Goal: Check status: Check status

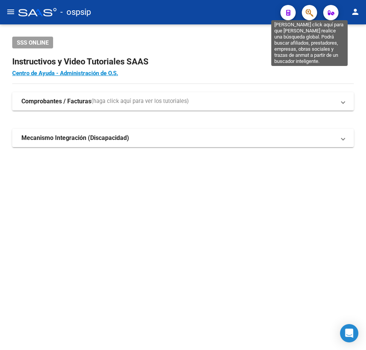
click at [308, 11] on icon "button" at bounding box center [309, 12] width 8 height 9
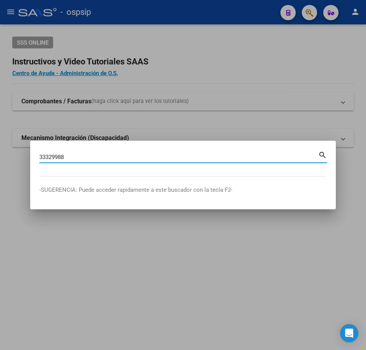
type input "33329988"
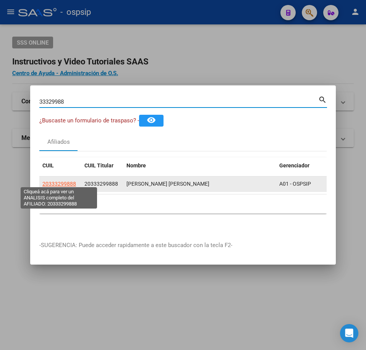
click at [65, 180] on app-link-go-to "20333299888" at bounding box center [59, 184] width 34 height 9
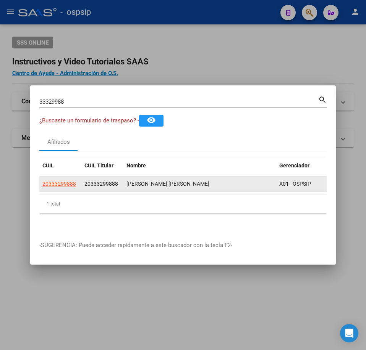
click at [58, 184] on span "20333299888" at bounding box center [59, 184] width 34 height 6
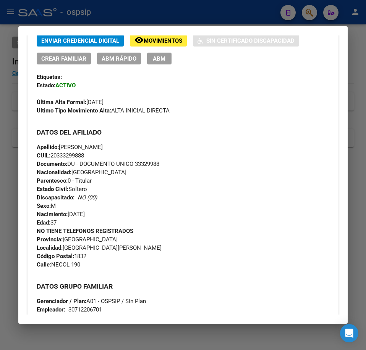
scroll to position [191, 0]
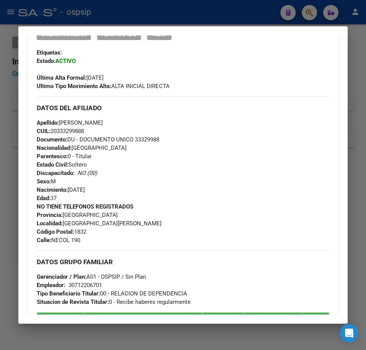
click at [229, 2] on div at bounding box center [183, 175] width 366 height 350
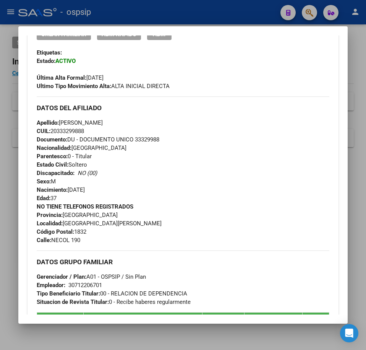
drag, startPoint x: 229, startPoint y: 2, endPoint x: 249, endPoint y: 27, distance: 32.6
click at [231, 5] on div at bounding box center [183, 175] width 366 height 350
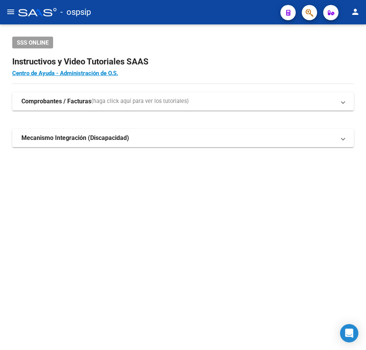
click at [305, 14] on button "button" at bounding box center [309, 12] width 15 height 15
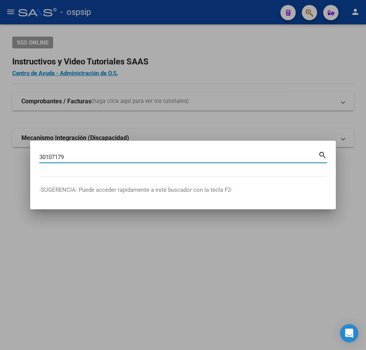
type input "30107179"
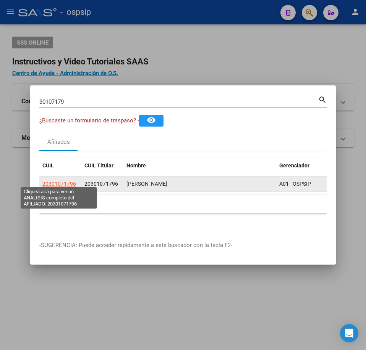
click at [57, 181] on span "20301071796" at bounding box center [59, 184] width 34 height 6
type textarea "20301071796"
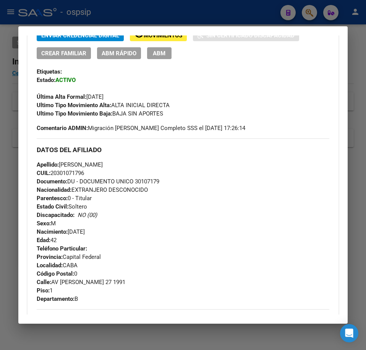
scroll to position [76, 0]
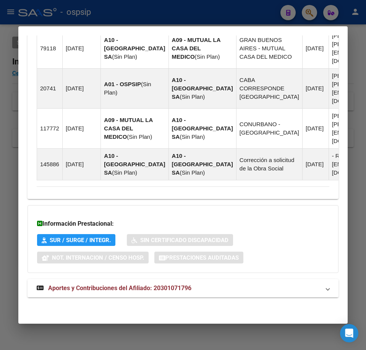
click at [221, 284] on mat-panel-title "Aportes y Contribuciones del Afiliado: 20301071796" at bounding box center [178, 288] width 283 height 9
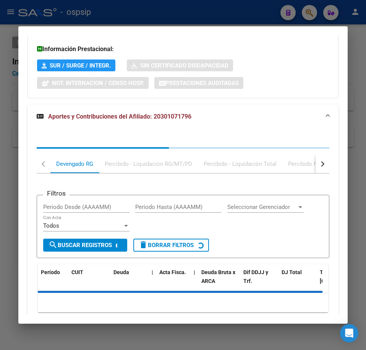
scroll to position [883, 0]
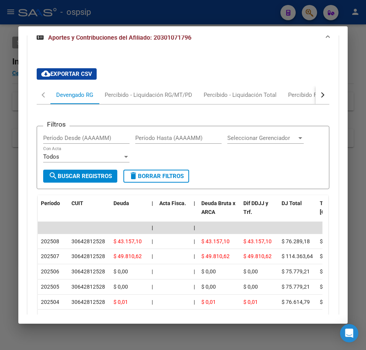
click at [321, 104] on button "button" at bounding box center [322, 95] width 14 height 18
click at [302, 105] on mat-tab-header "Devengado RG Percibido - Liquidación RG/MT/PD Percibido - Liquidación Total Per…" at bounding box center [183, 95] width 292 height 19
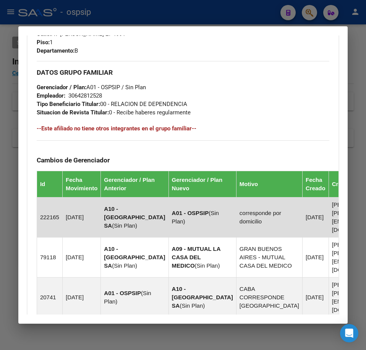
scroll to position [311, 0]
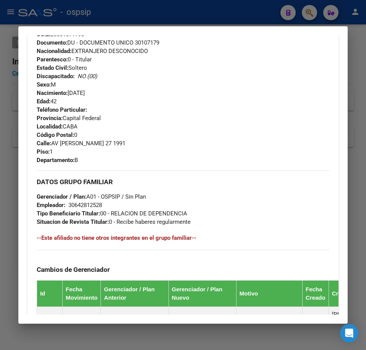
click at [196, 13] on div at bounding box center [183, 175] width 366 height 350
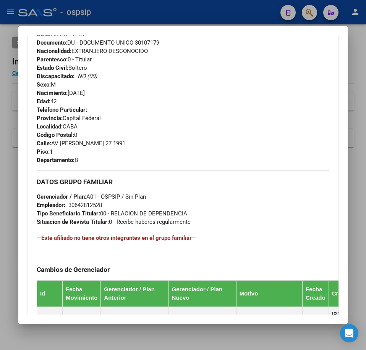
click at [196, 13] on div at bounding box center [183, 175] width 366 height 350
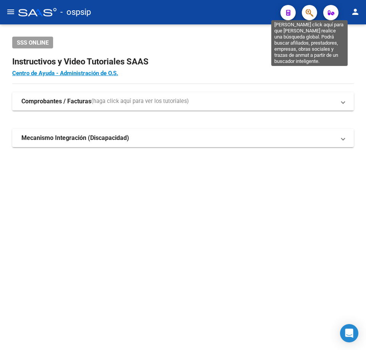
click at [308, 13] on icon "button" at bounding box center [309, 12] width 8 height 9
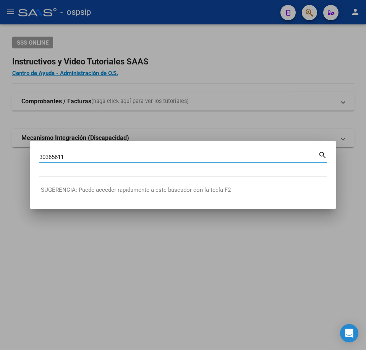
type input "30365611"
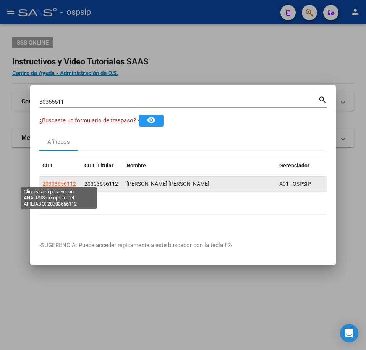
click at [52, 182] on span "20303656112" at bounding box center [59, 184] width 34 height 6
type textarea "20303656112"
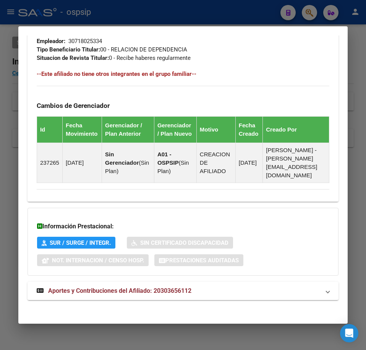
scroll to position [438, 0]
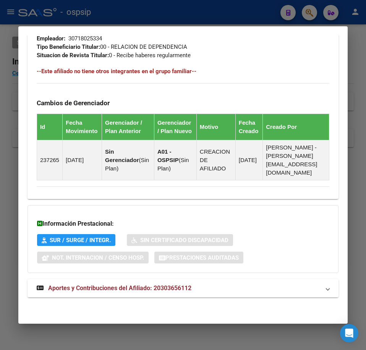
click at [233, 286] on mat-panel-title "Aportes y Contribuciones del Afiliado: 20303656112" at bounding box center [178, 288] width 283 height 9
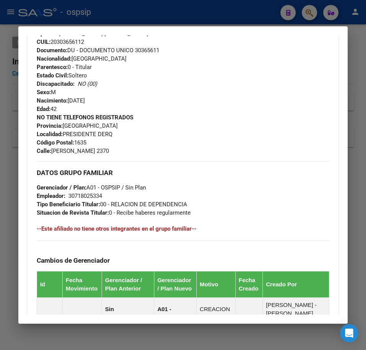
scroll to position [162, 0]
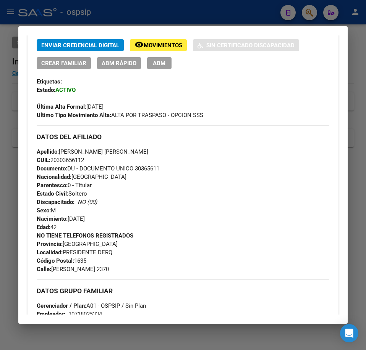
click at [255, 17] on div at bounding box center [183, 175] width 366 height 350
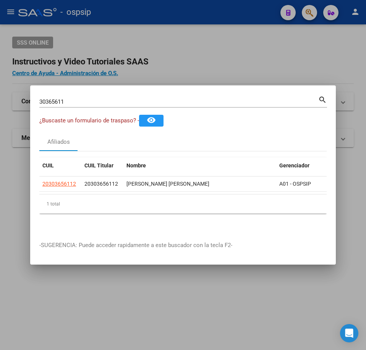
click at [248, 61] on div at bounding box center [183, 175] width 366 height 350
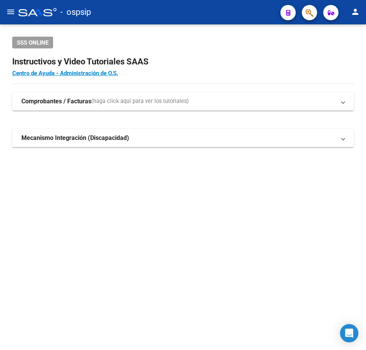
click at [301, 16] on div at bounding box center [305, 13] width 21 height 16
click at [315, 12] on button "button" at bounding box center [309, 12] width 15 height 15
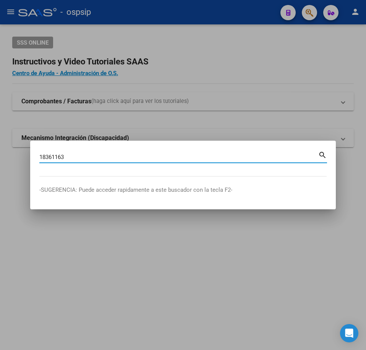
type input "18361163"
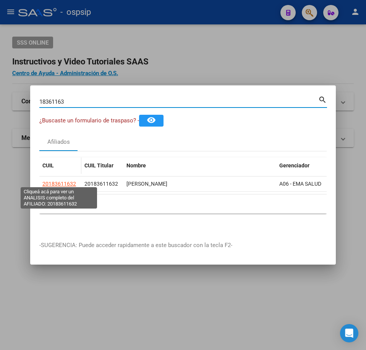
click at [65, 181] on span "20183611632" at bounding box center [59, 184] width 34 height 6
type textarea "20183611632"
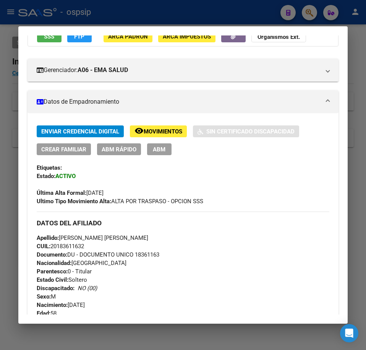
scroll to position [229, 0]
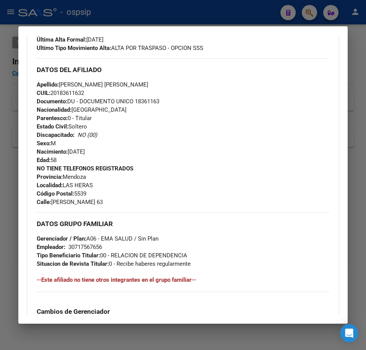
click at [238, 13] on div at bounding box center [183, 175] width 366 height 350
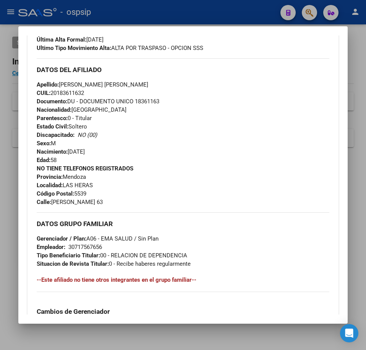
click at [238, 13] on div at bounding box center [183, 175] width 366 height 350
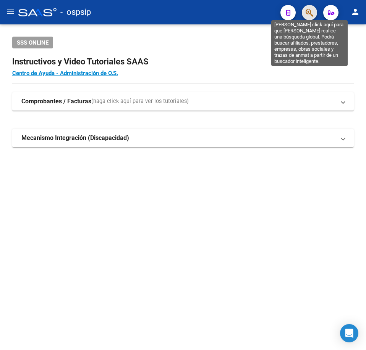
click at [313, 13] on icon "button" at bounding box center [309, 12] width 8 height 9
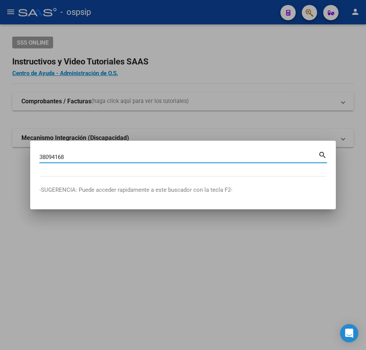
type input "38094168"
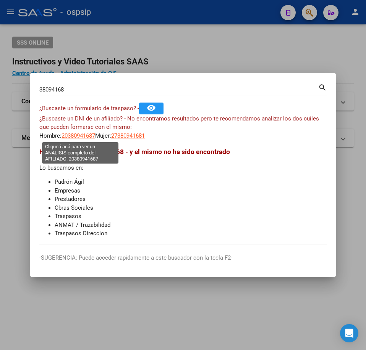
click at [81, 137] on span "20380941687" at bounding box center [78, 135] width 34 height 7
type textarea "20380941687"
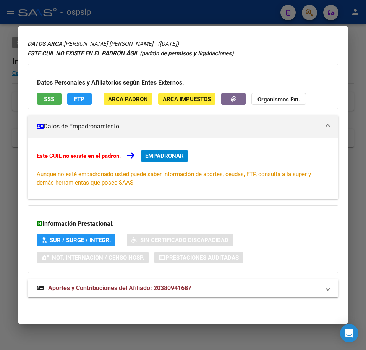
click at [222, 282] on mat-expansion-panel-header "Aportes y Contribuciones del Afiliado: 20380941687" at bounding box center [182, 288] width 311 height 18
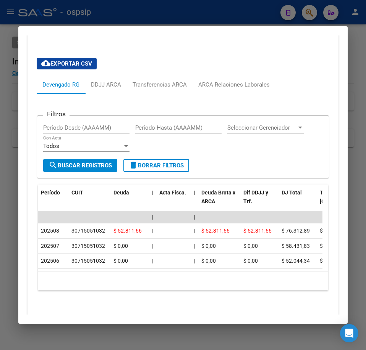
scroll to position [297, 0]
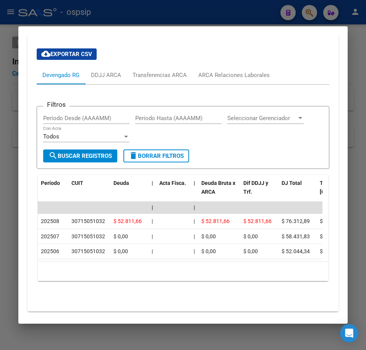
click at [214, 8] on div at bounding box center [183, 175] width 366 height 350
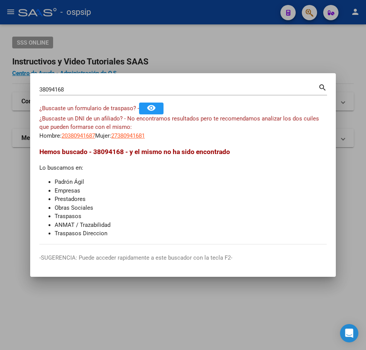
drag, startPoint x: 213, startPoint y: 65, endPoint x: 213, endPoint y: 69, distance: 4.2
click at [213, 66] on div at bounding box center [183, 175] width 366 height 350
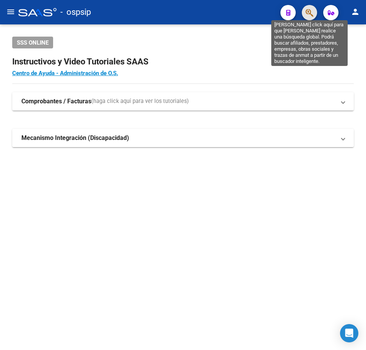
click at [305, 14] on icon "button" at bounding box center [309, 12] width 8 height 9
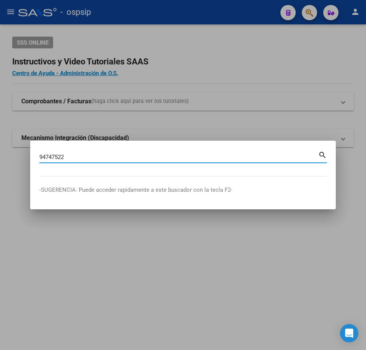
type input "94747522"
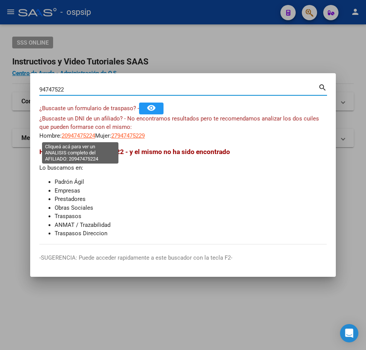
click at [84, 136] on span "20947475224" at bounding box center [78, 135] width 34 height 7
type textarea "20947475224"
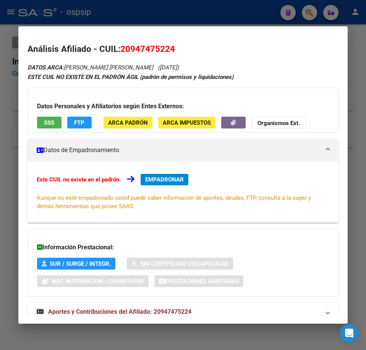
scroll to position [24, 0]
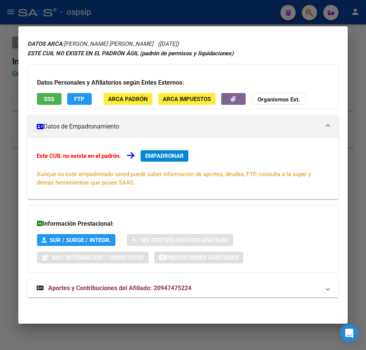
click at [232, 292] on mat-panel-title "Aportes y Contribuciones del Afiliado: 20947475224" at bounding box center [178, 288] width 283 height 9
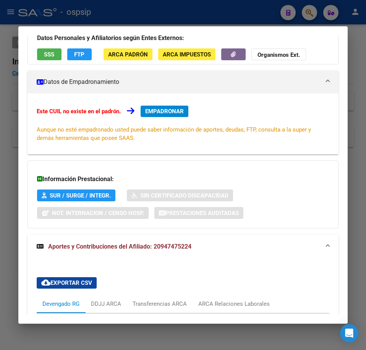
scroll to position [244, 0]
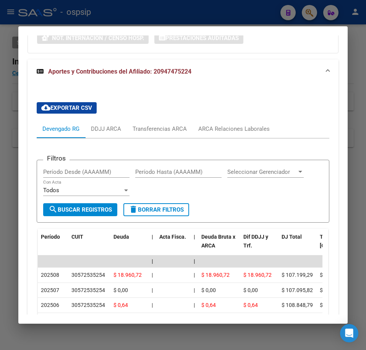
click at [214, 17] on div at bounding box center [183, 175] width 366 height 350
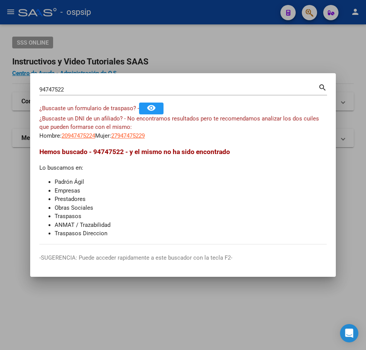
click at [219, 17] on div at bounding box center [183, 175] width 366 height 350
